Goal: Check status: Check status

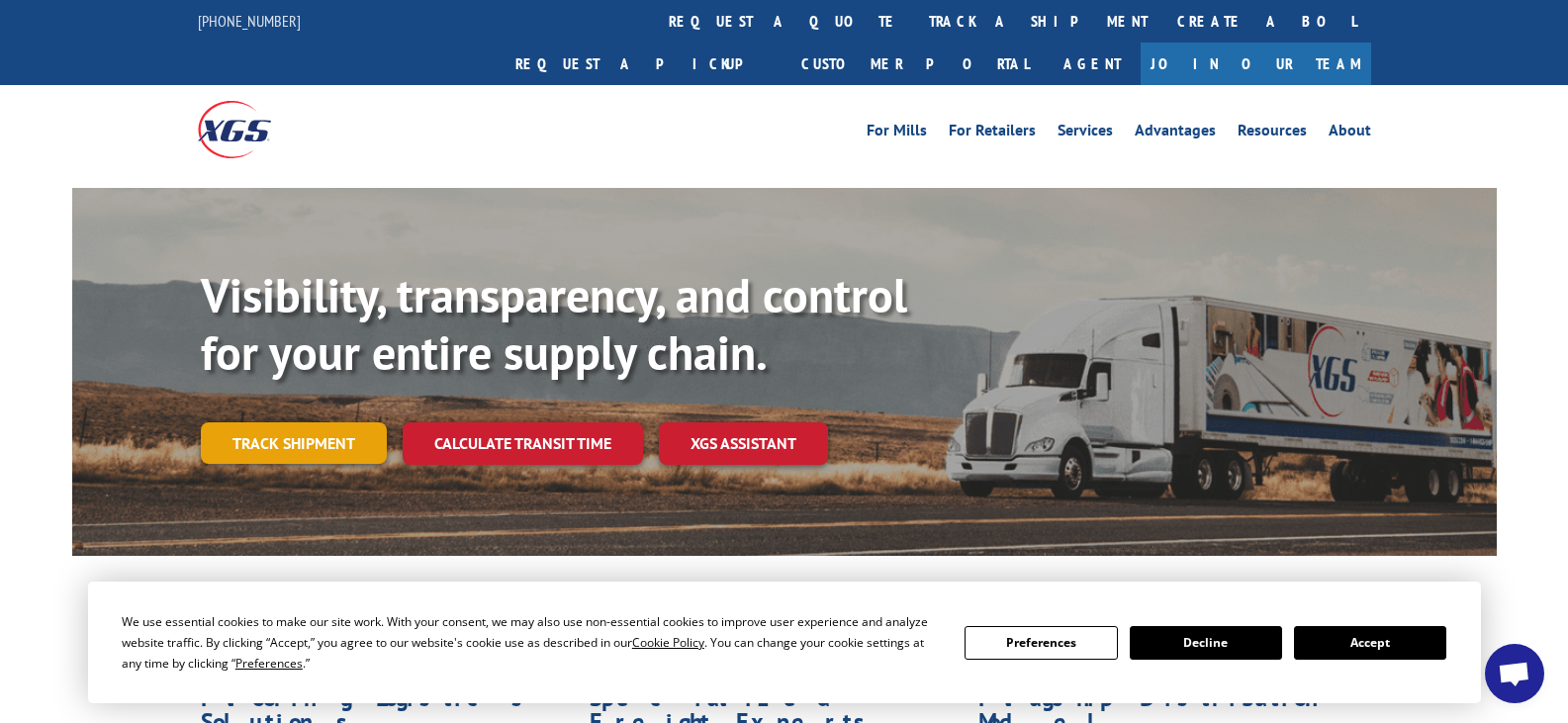
click at [319, 422] on link "Track shipment" at bounding box center [293, 443] width 186 height 42
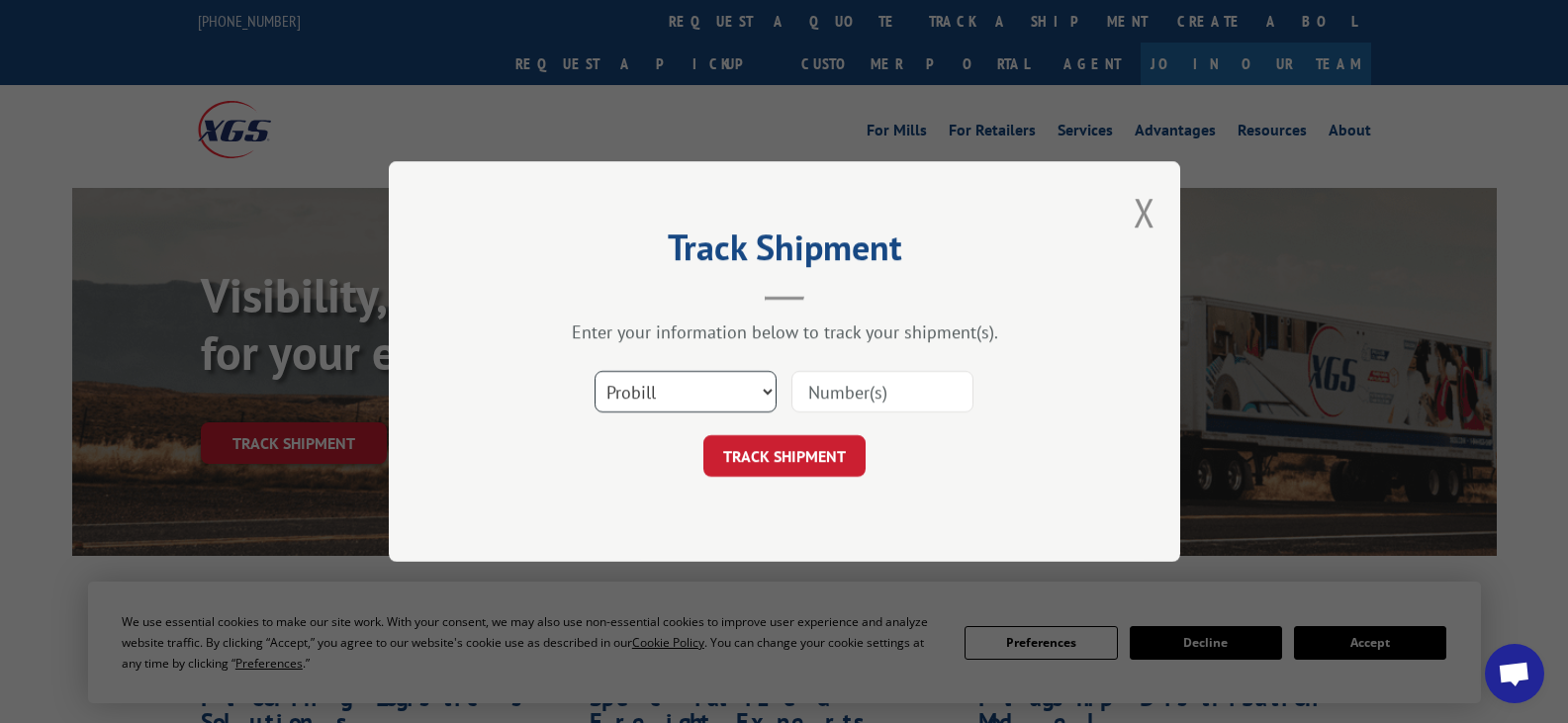
click at [759, 385] on select "Select category... Probill BOL PO" at bounding box center [685, 391] width 182 height 42
select select "bol"
click at [594, 370] on select "Select category... Probill BOL PO" at bounding box center [685, 391] width 182 height 42
click at [837, 398] on input at bounding box center [881, 391] width 182 height 42
type input "7055991"
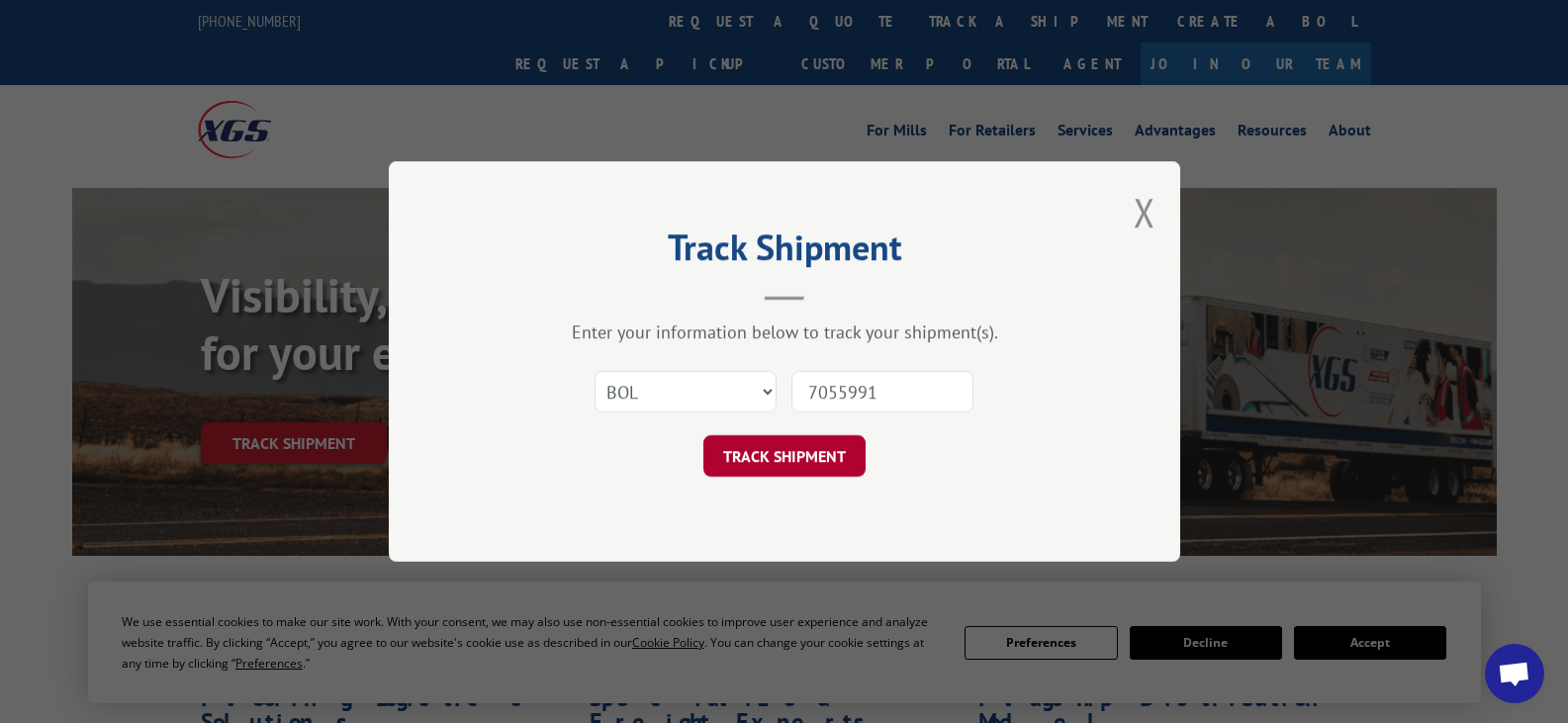
click at [799, 463] on button "TRACK SHIPMENT" at bounding box center [784, 456] width 162 height 42
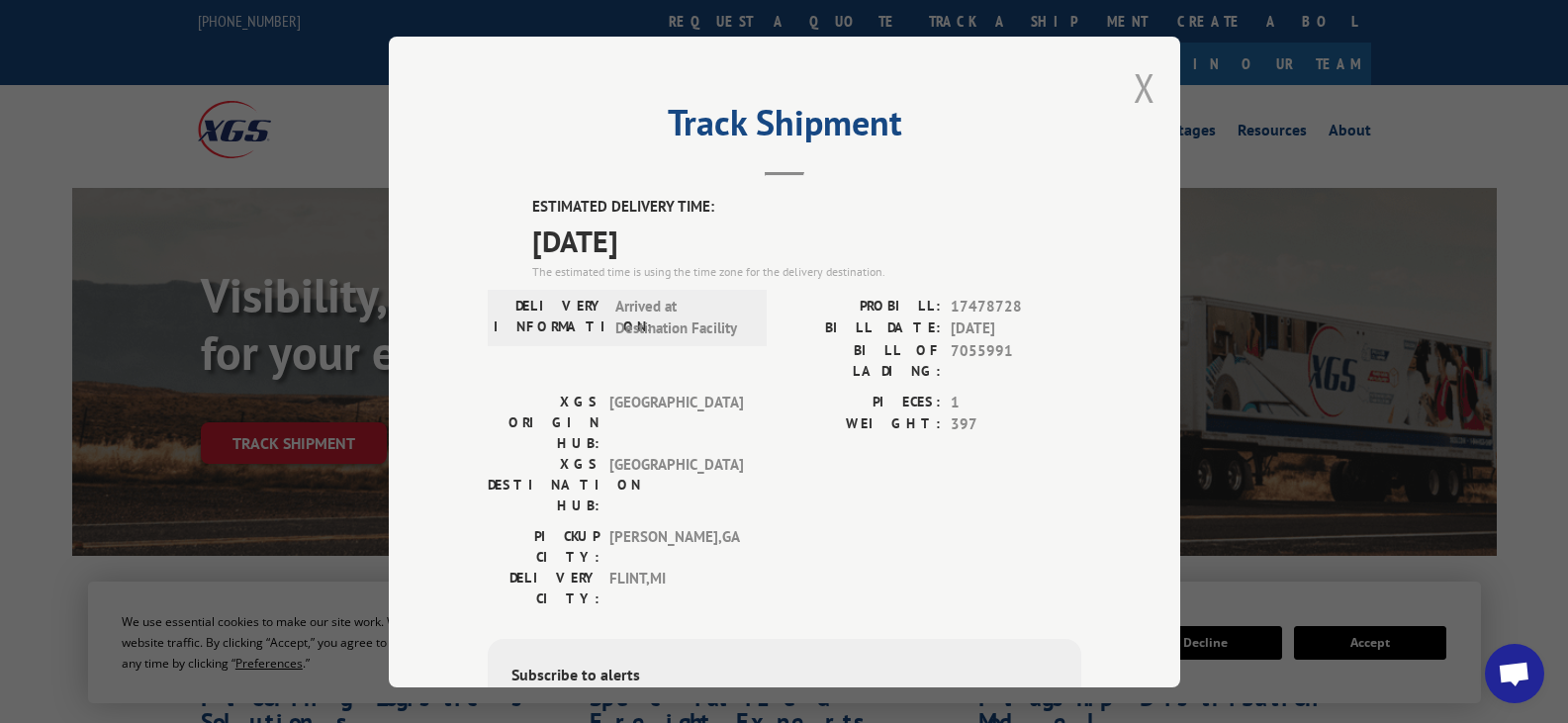
click at [1134, 90] on button "Close modal" at bounding box center [1145, 87] width 22 height 53
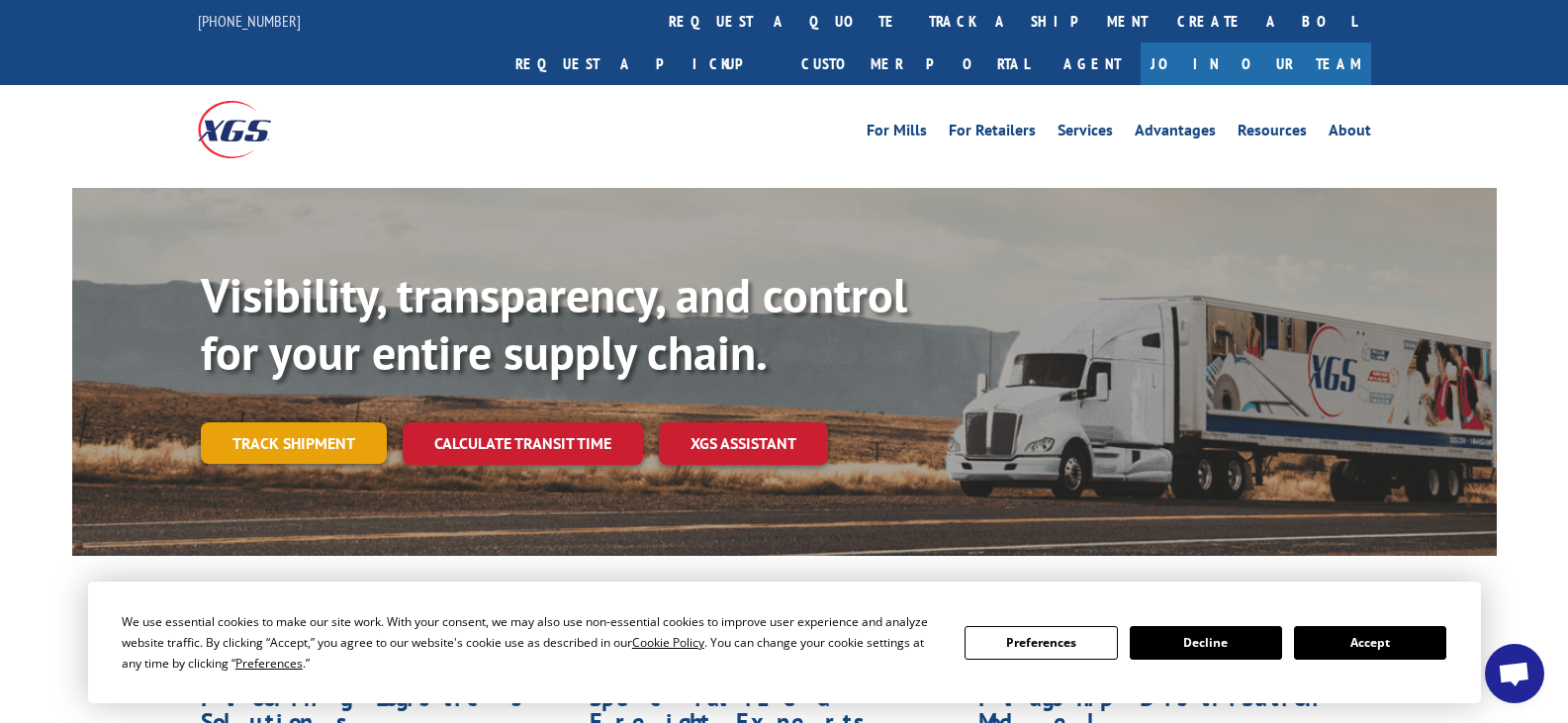
click at [271, 422] on link "Track shipment" at bounding box center [293, 443] width 186 height 42
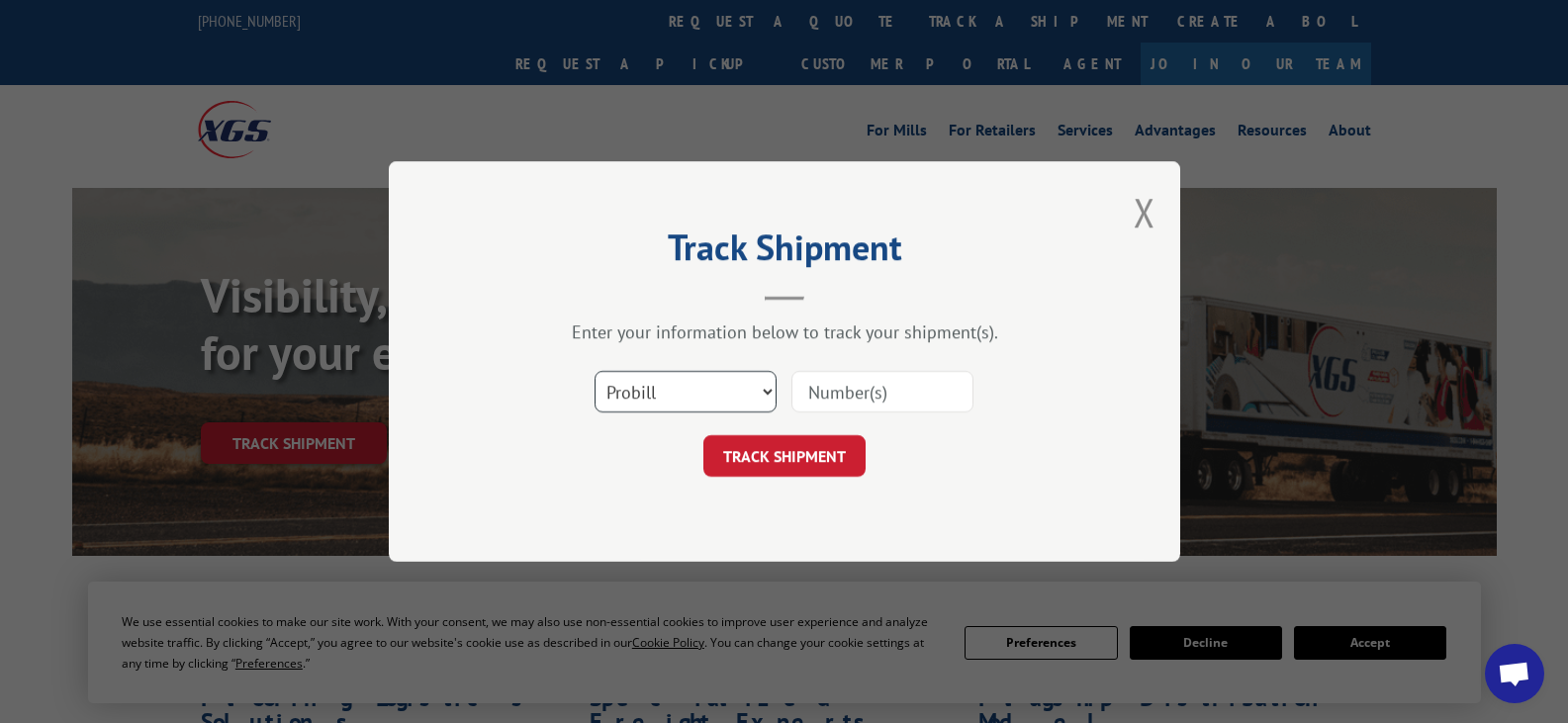
click at [761, 396] on select "Select category... Probill BOL PO" at bounding box center [685, 391] width 182 height 42
click at [594, 370] on select "Select category... Probill BOL PO" at bounding box center [685, 391] width 182 height 42
click at [844, 395] on input at bounding box center [881, 391] width 182 height 42
type input "7061031"
click at [793, 461] on button "TRACK SHIPMENT" at bounding box center [784, 456] width 162 height 42
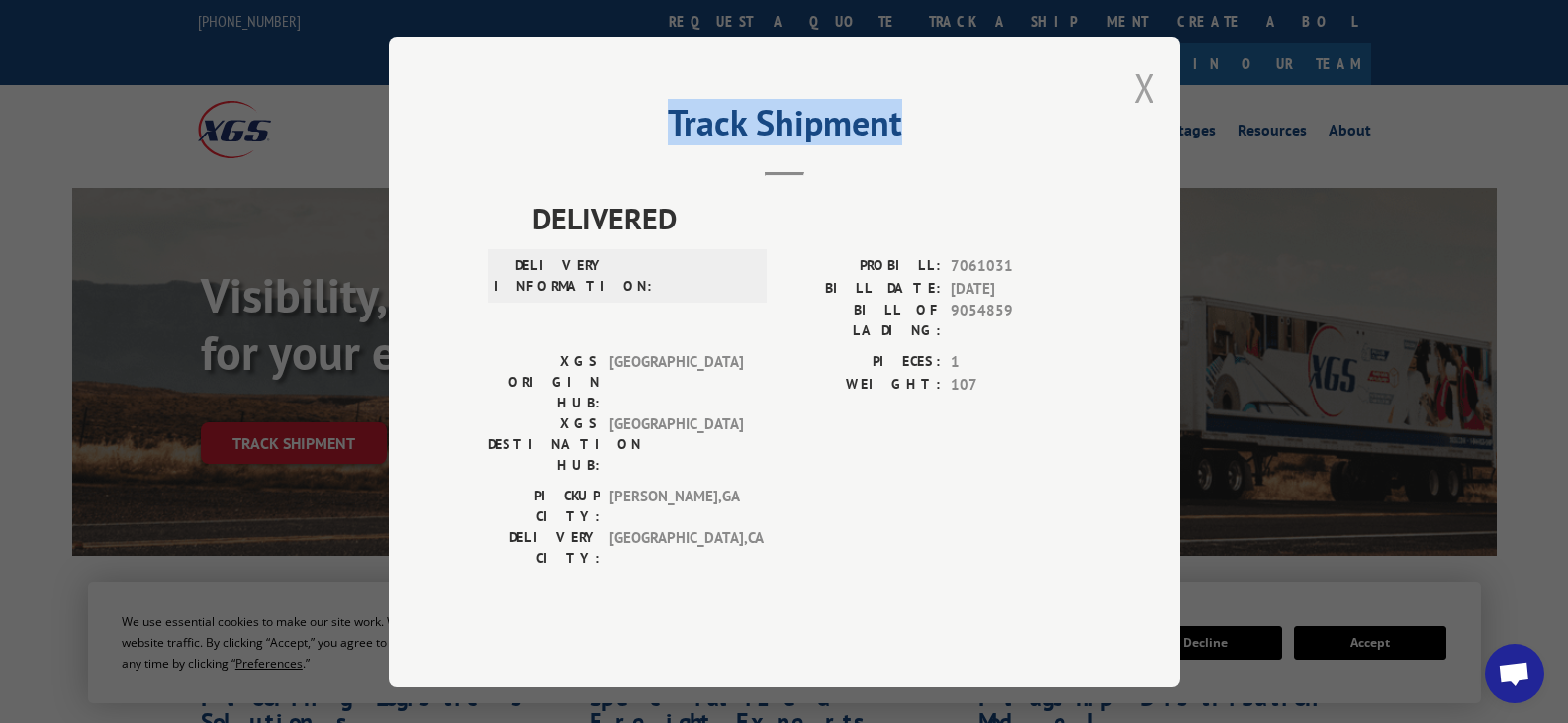
click at [1134, 121] on div "Track Shipment DELIVERED DELIVERY INFORMATION: PROBILL: 7061031 BILL DATE: [DAT…" at bounding box center [784, 362] width 791 height 651
click at [1149, 113] on button "Close modal" at bounding box center [1145, 87] width 22 height 53
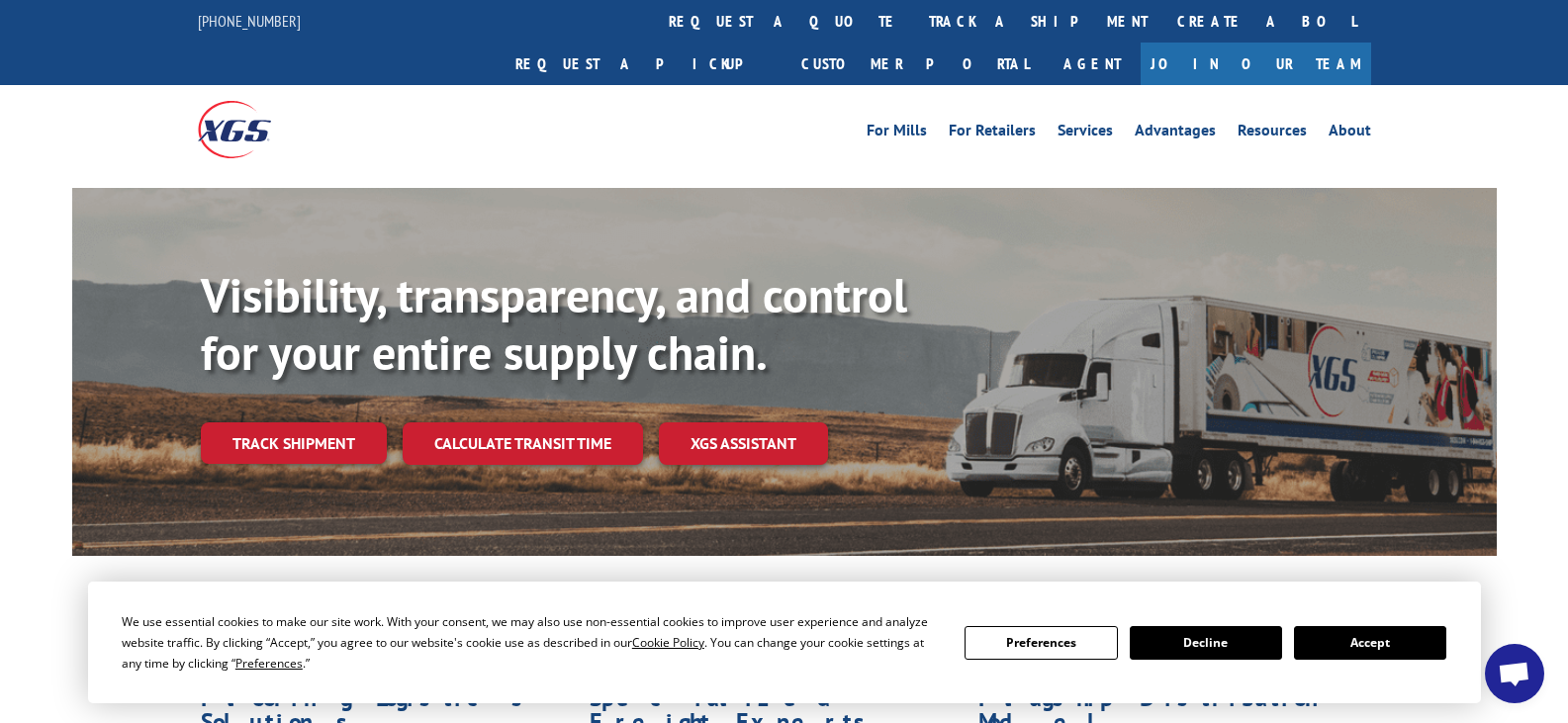
click at [1057, 555] on div "Flooring Logistics Solutions As an industry carrier of choice, XGS has brought …" at bounding box center [785, 736] width 1425 height 362
click at [350, 422] on link "Track shipment" at bounding box center [293, 443] width 186 height 42
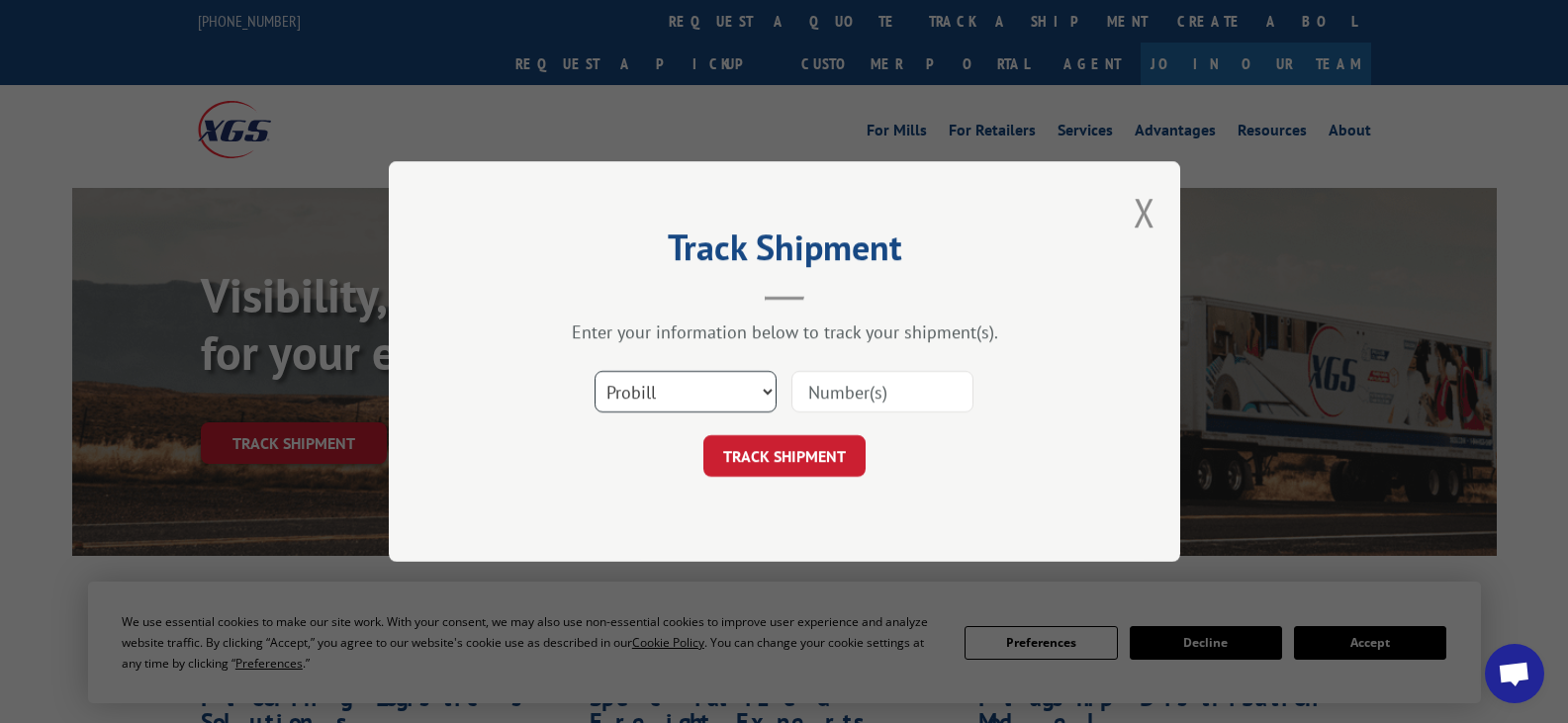
click at [755, 387] on select "Select category... Probill BOL PO" at bounding box center [685, 391] width 182 height 42
select select "po"
click at [594, 370] on select "Select category... Probill BOL PO" at bounding box center [685, 391] width 182 height 42
click at [863, 394] on input at bounding box center [881, 391] width 182 height 42
type input "511027"
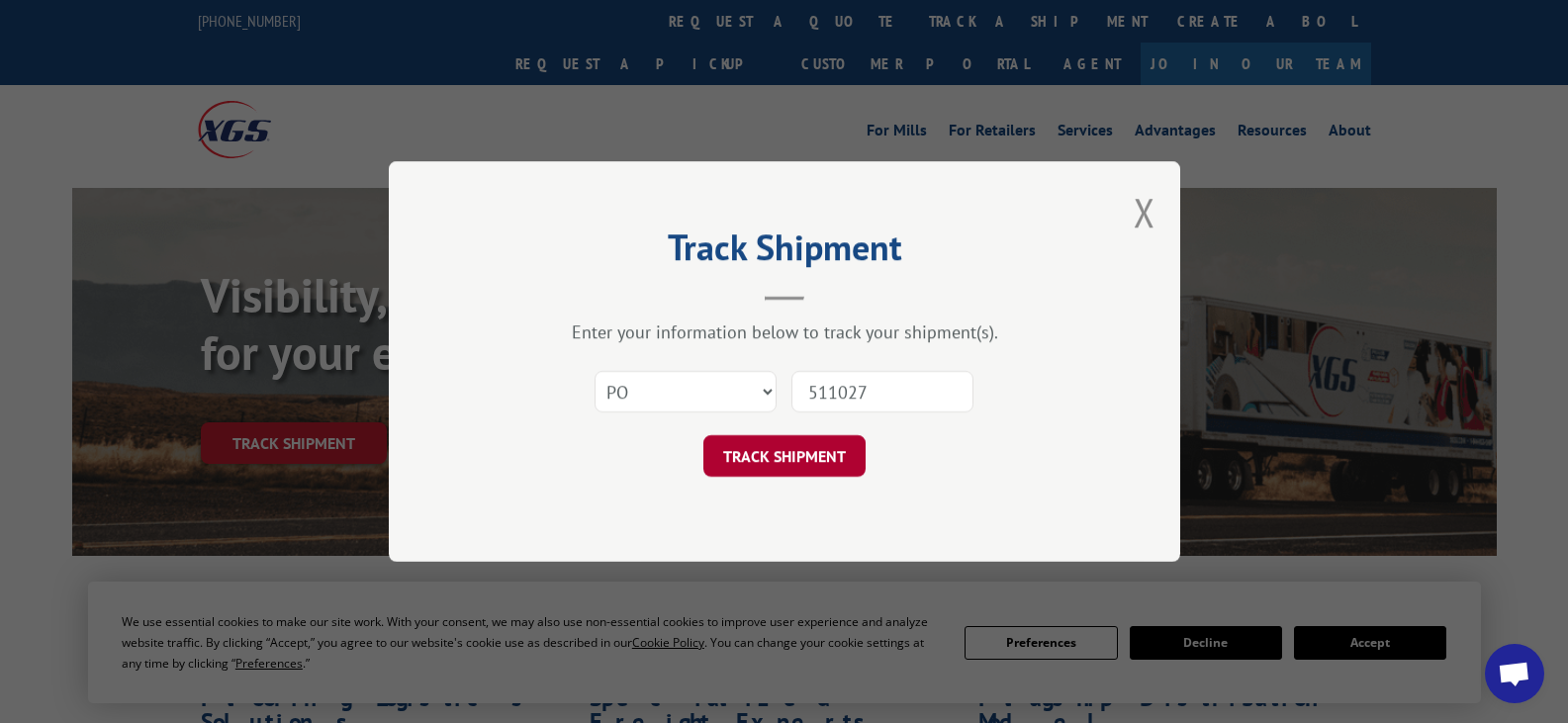
click at [827, 460] on button "TRACK SHIPMENT" at bounding box center [784, 456] width 162 height 42
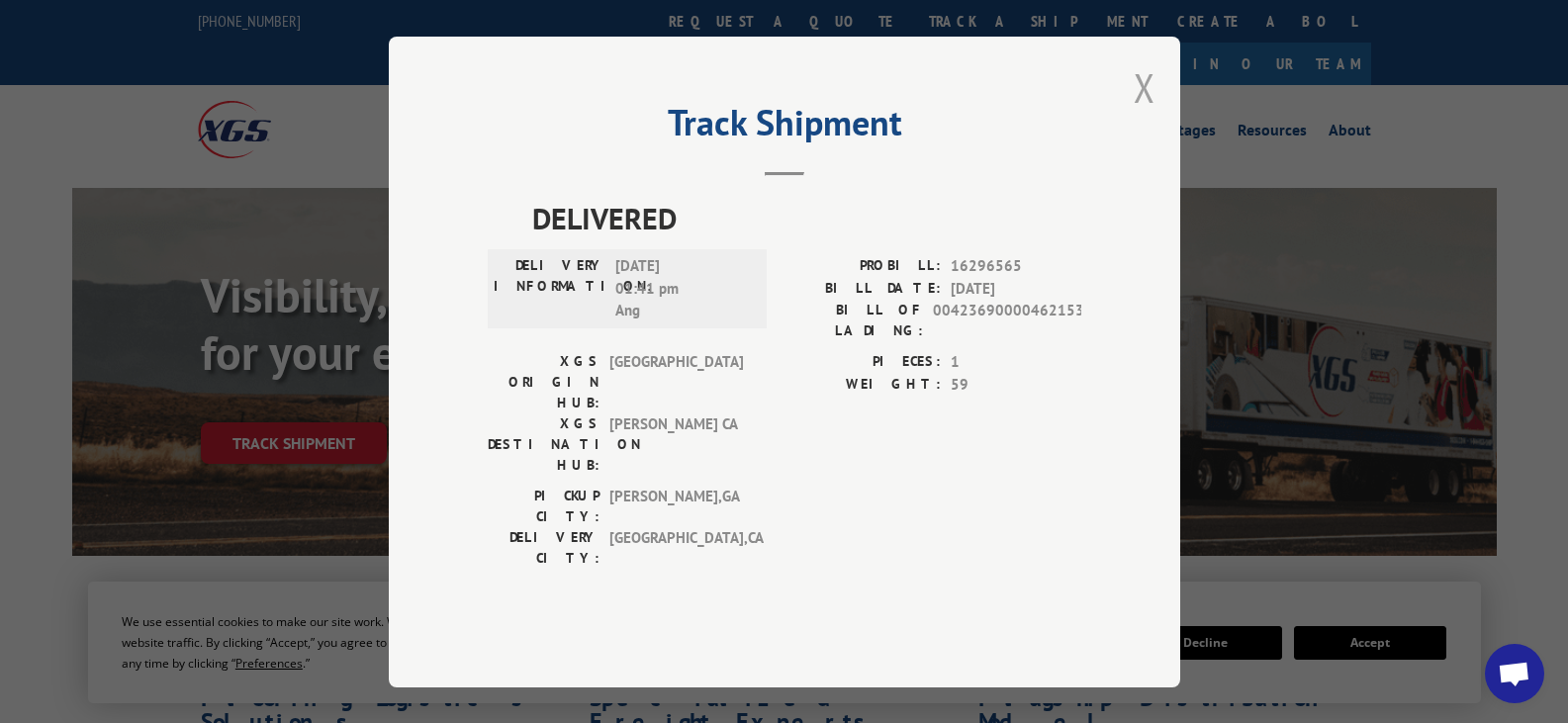
click at [1137, 113] on button "Close modal" at bounding box center [1145, 87] width 22 height 53
